Goal: Information Seeking & Learning: Learn about a topic

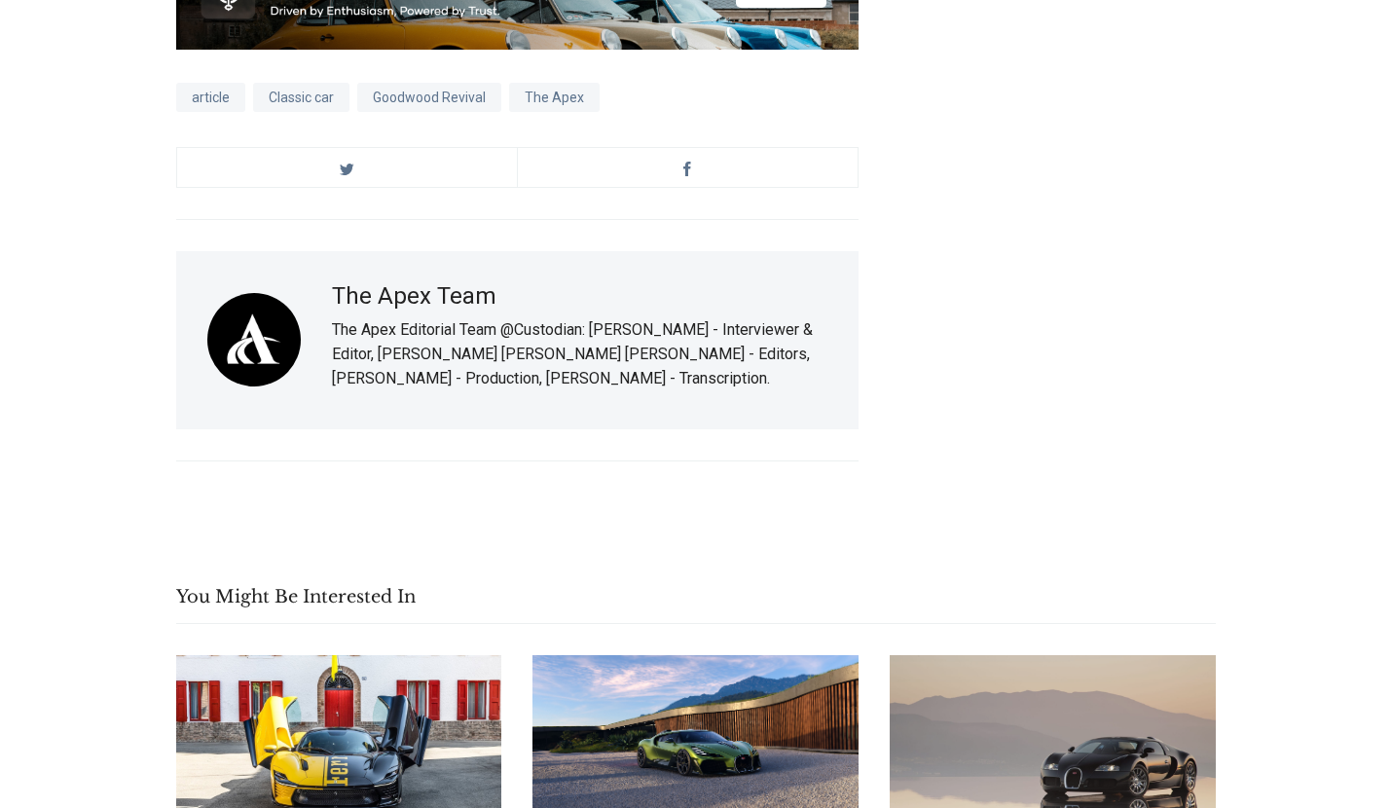
scroll to position [22864, 0]
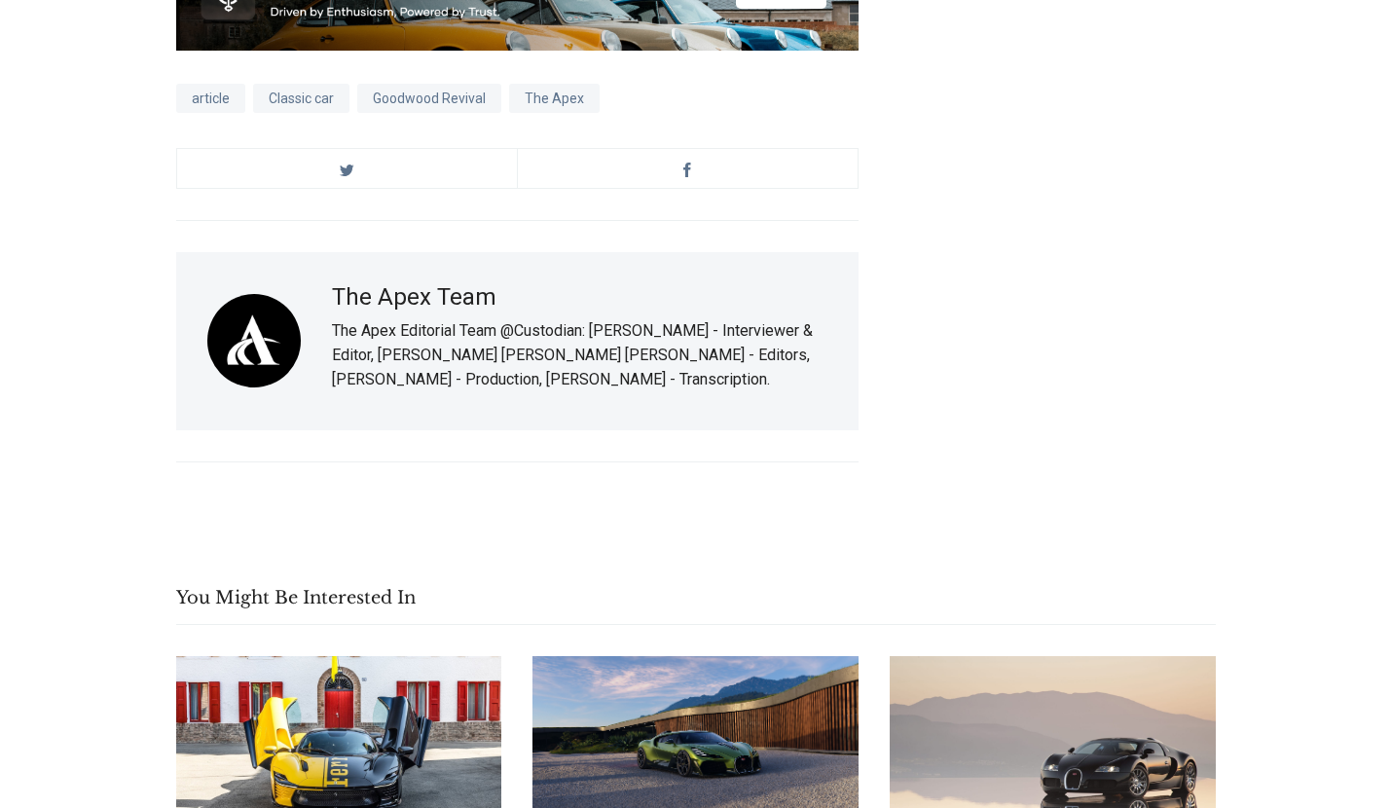
click at [639, 656] on link "Bugatti Reimagines Coachbuilding With the Singular ‘Brouillard’" at bounding box center [695, 747] width 326 height 183
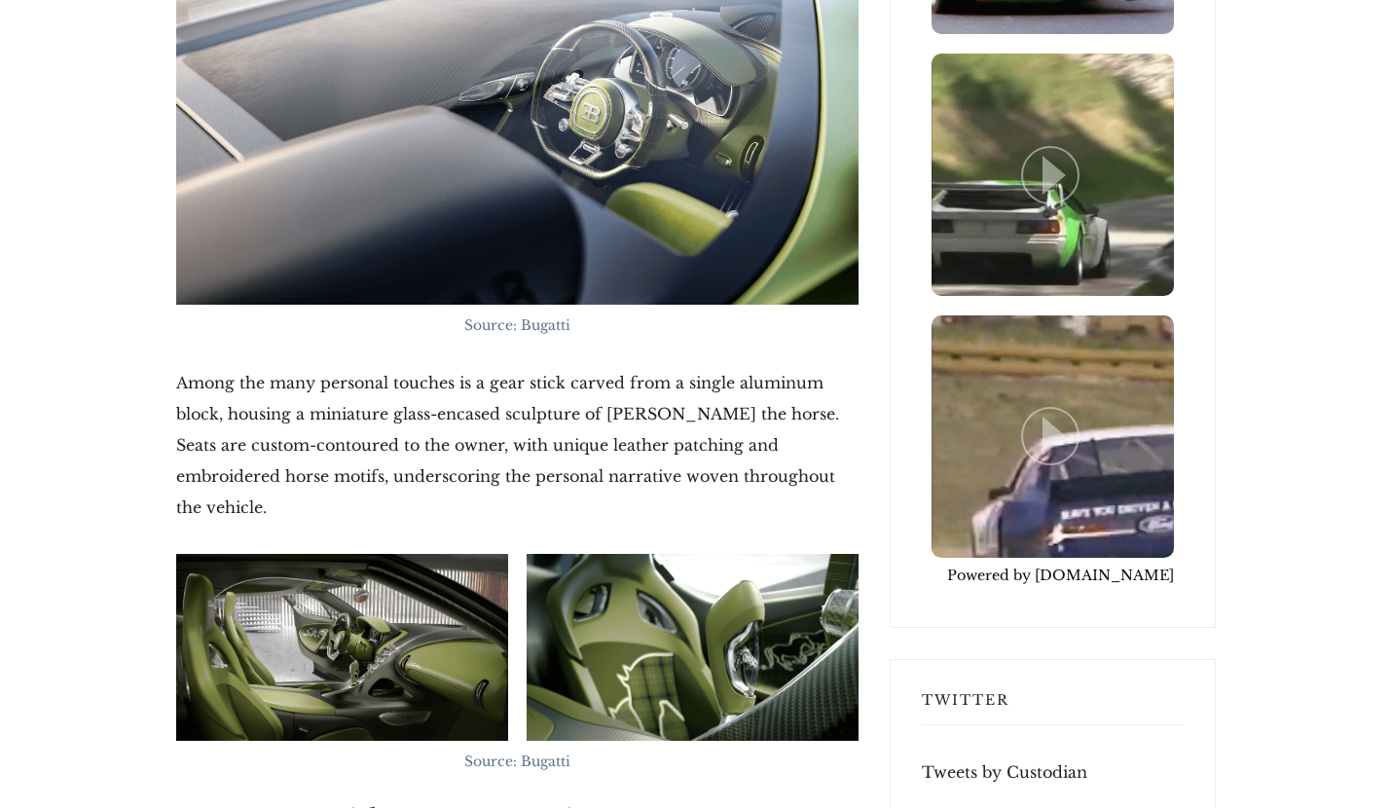
scroll to position [4996, 0]
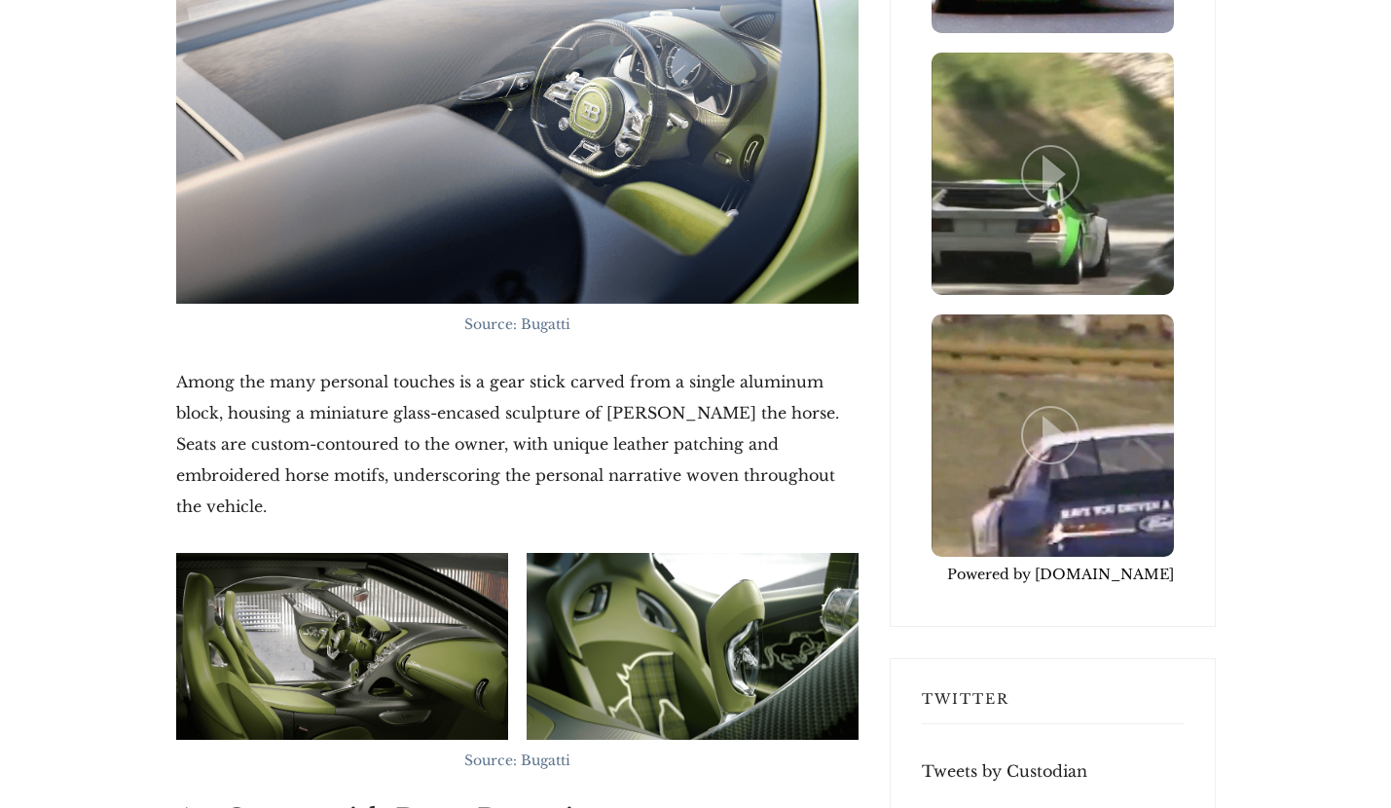
click at [381, 599] on img at bounding box center [342, 646] width 332 height 187
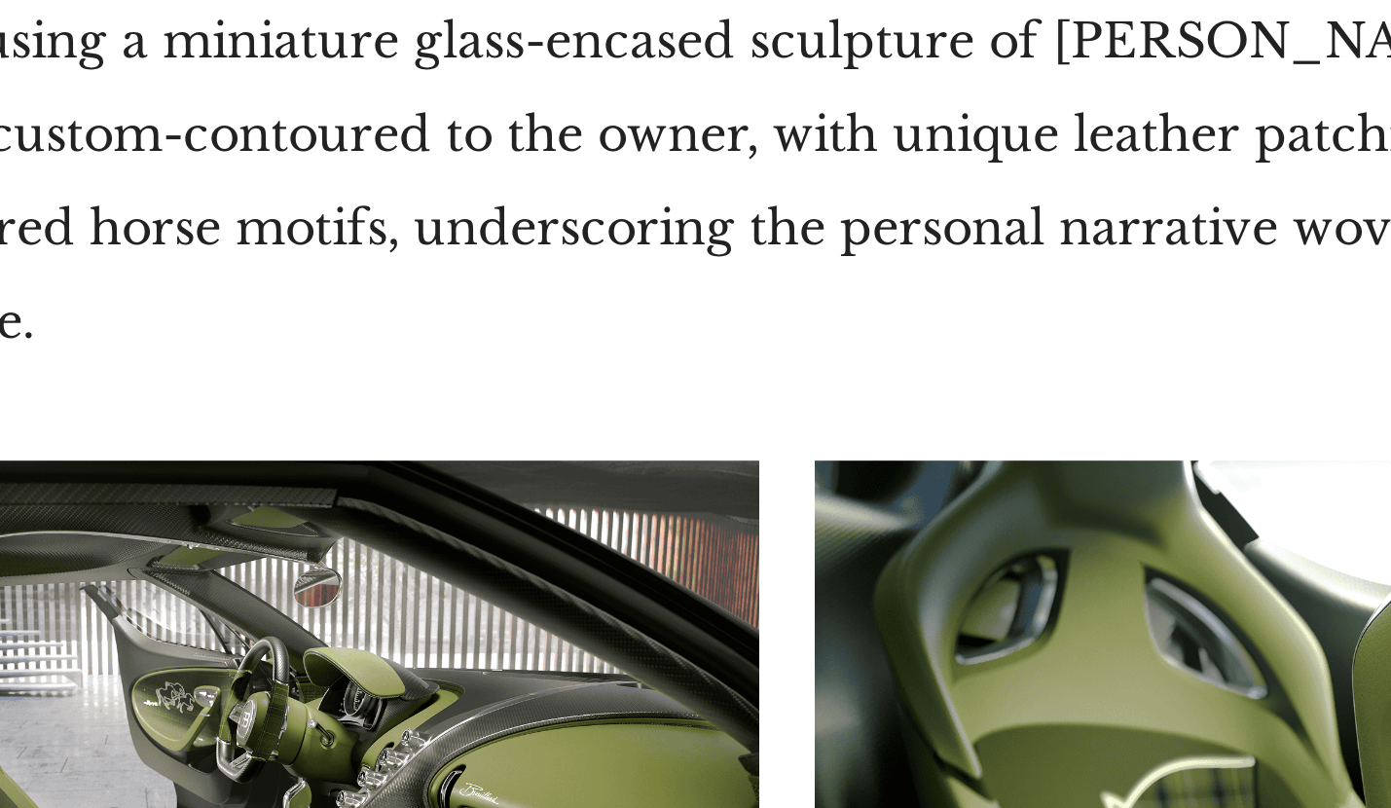
scroll to position [5062, 0]
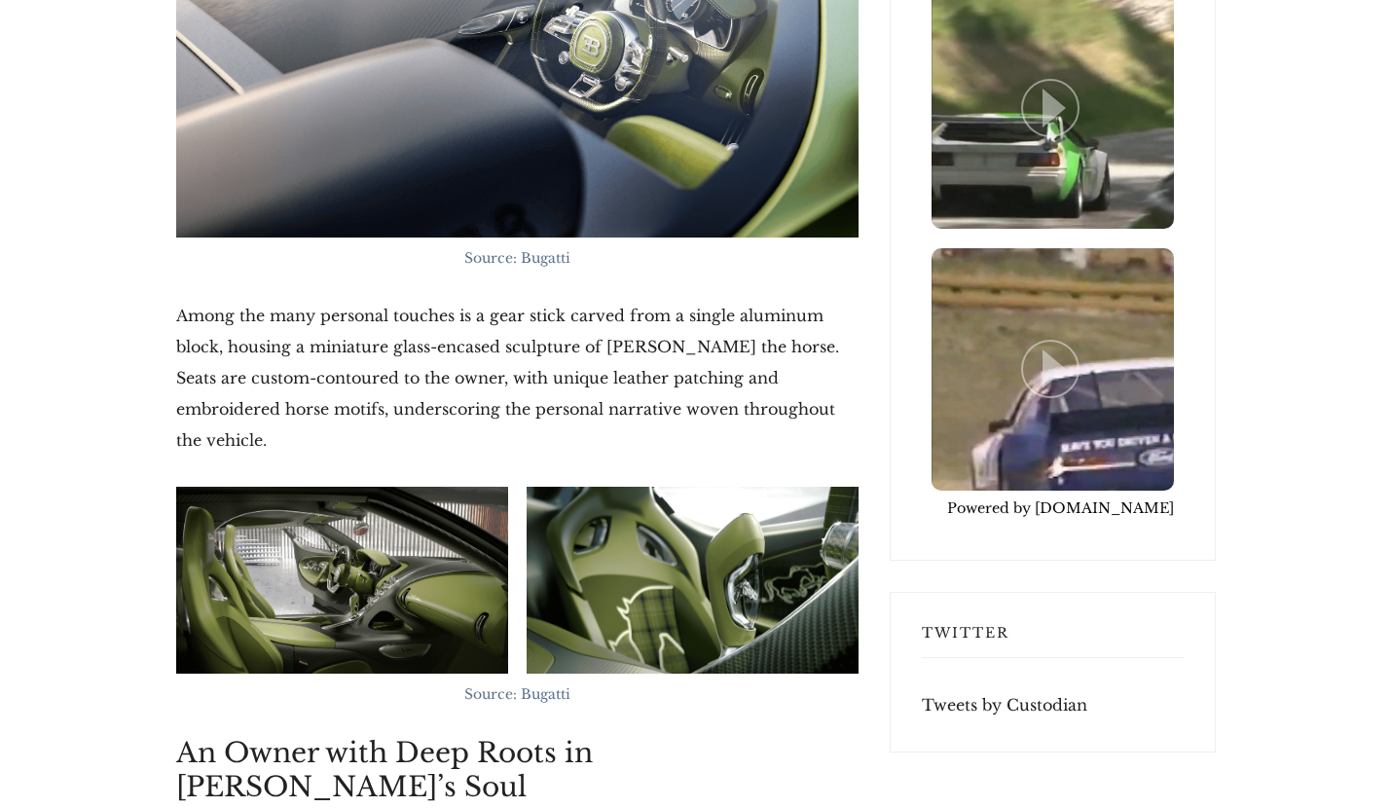
click at [636, 508] on img at bounding box center [692, 580] width 332 height 187
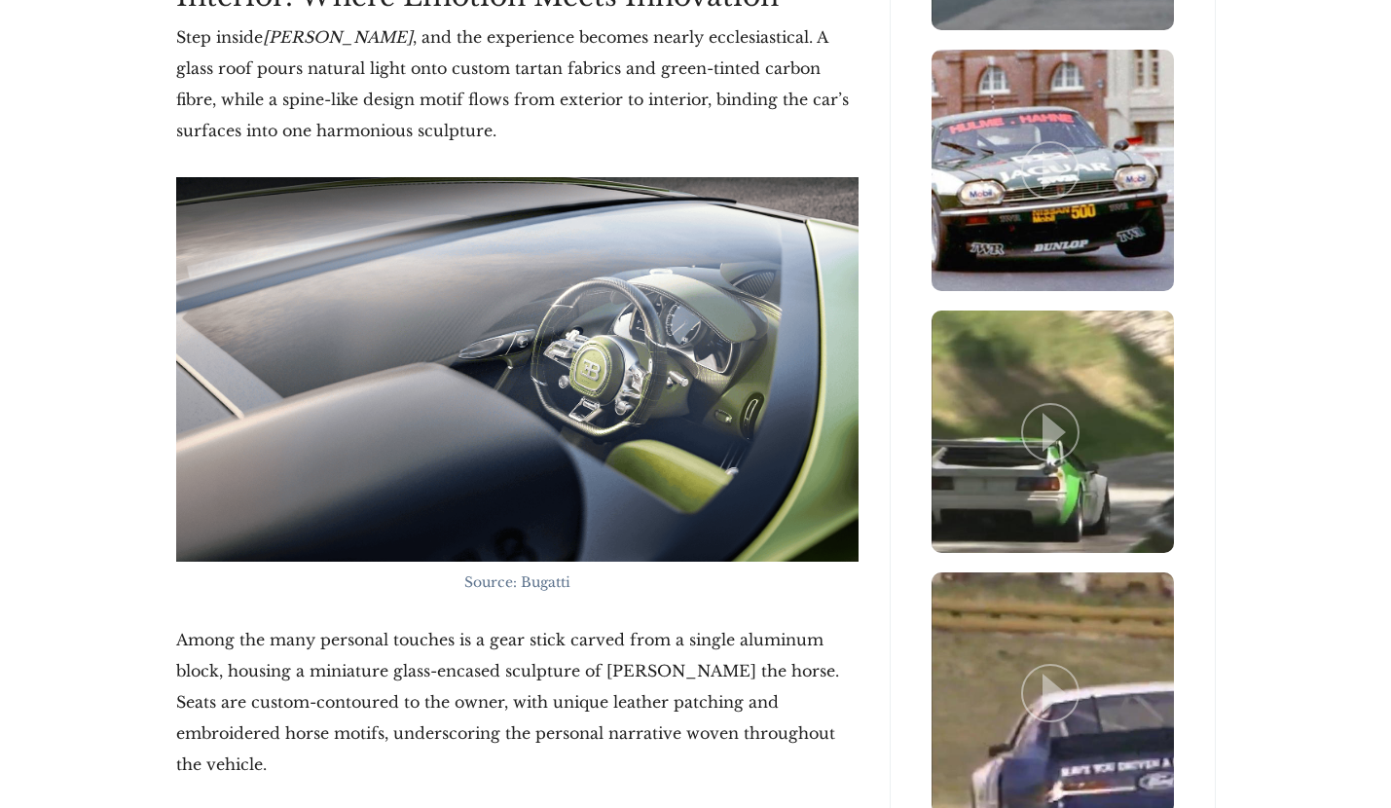
scroll to position [4719, 0]
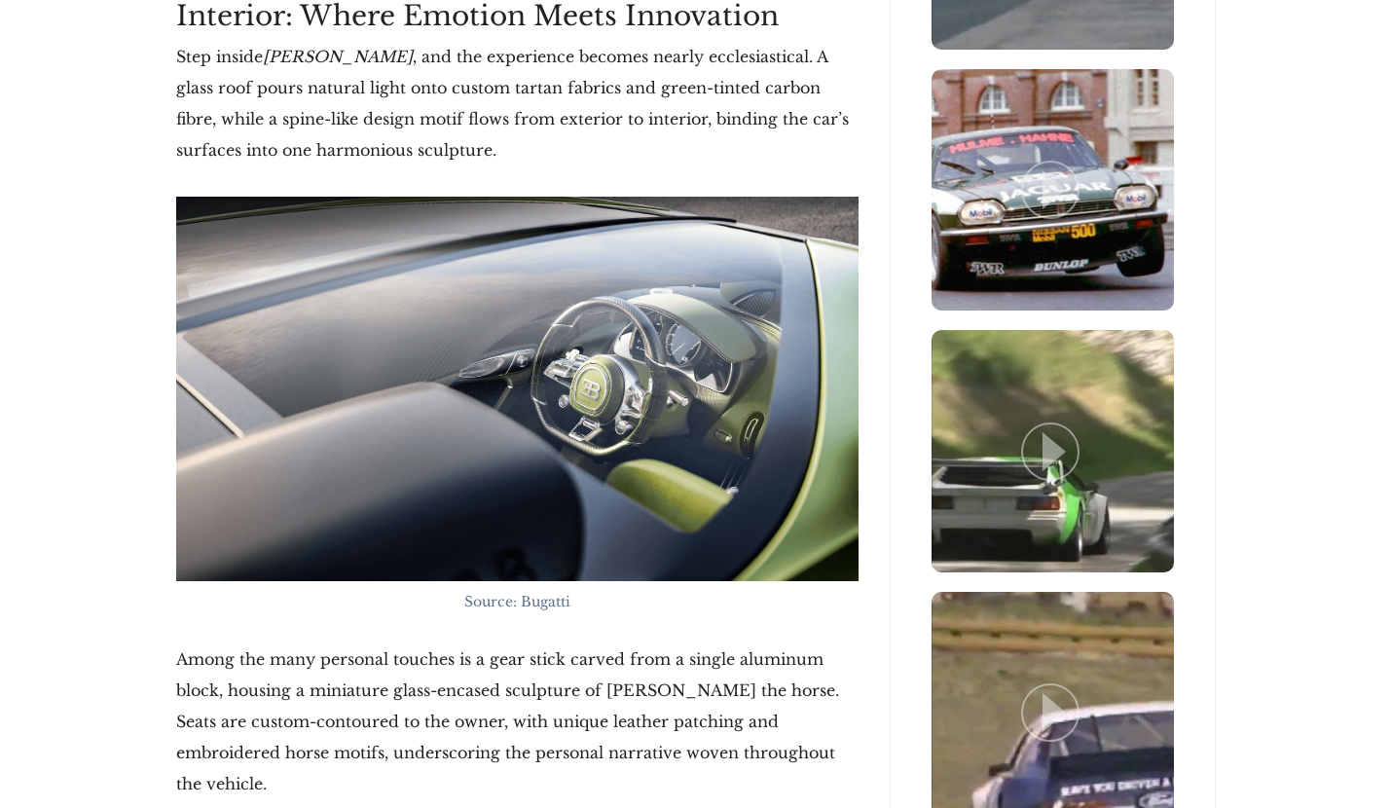
click at [621, 456] on img at bounding box center [517, 388] width 682 height 383
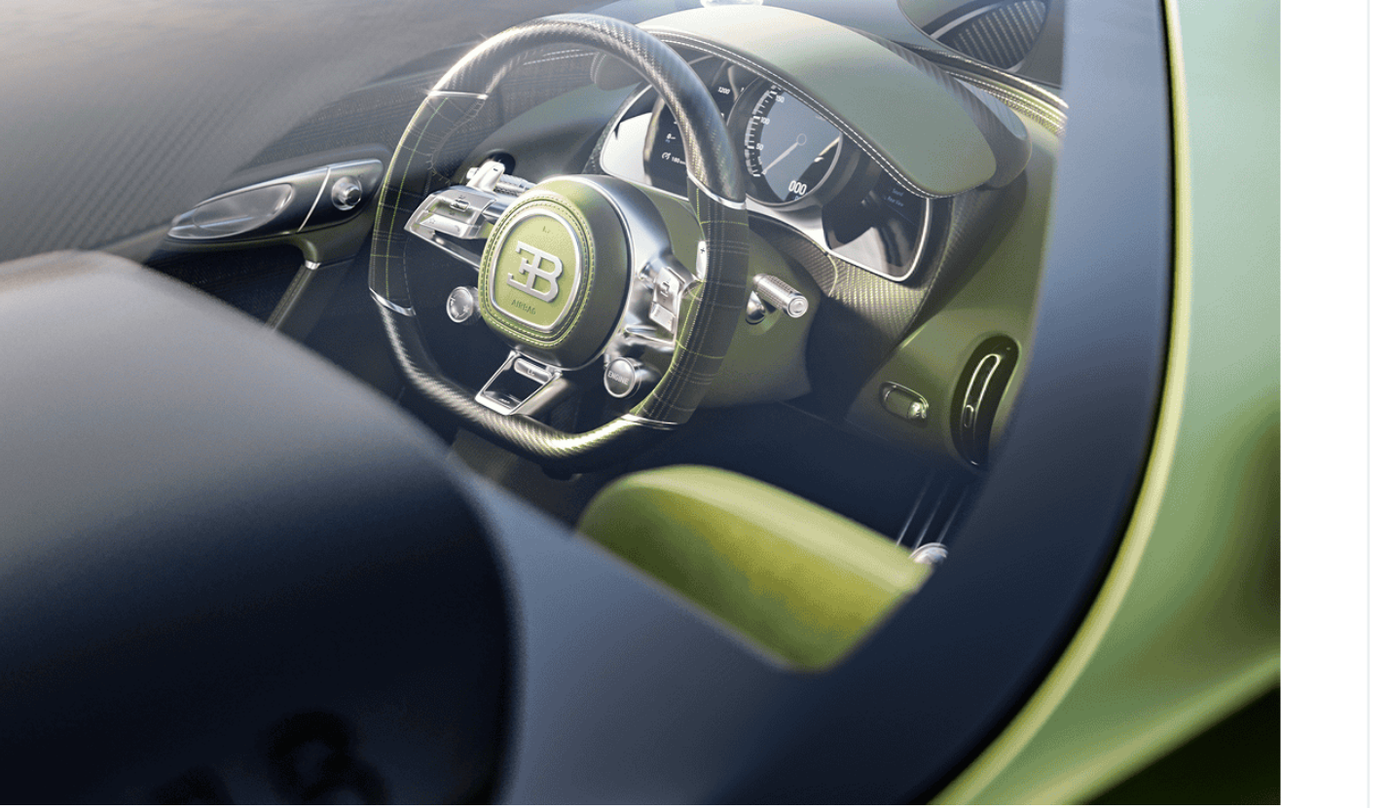
click at [213, 422] on img at bounding box center [517, 613] width 682 height 383
drag, startPoint x: 228, startPoint y: 263, endPoint x: 184, endPoint y: 268, distance: 44.1
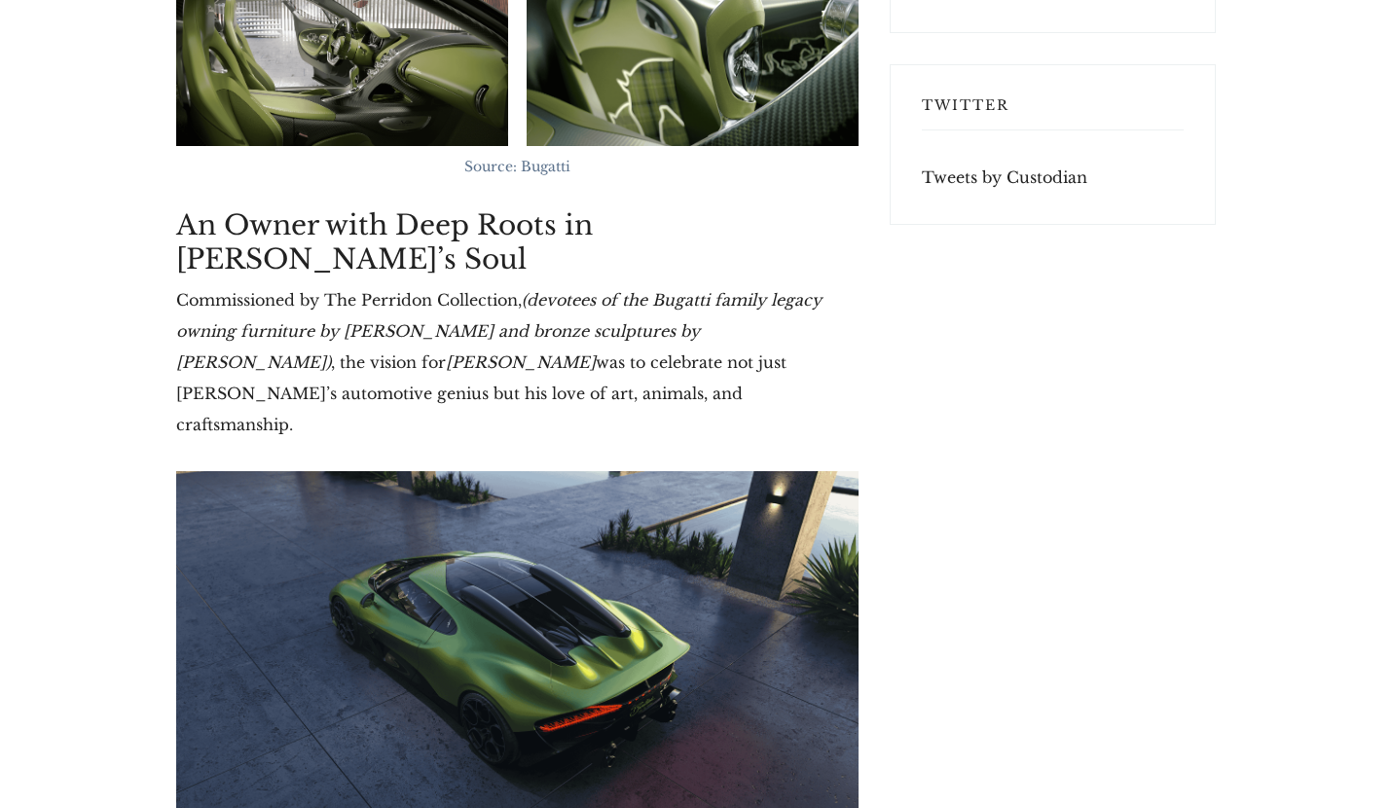
scroll to position [5592, 0]
